Goal: Transaction & Acquisition: Download file/media

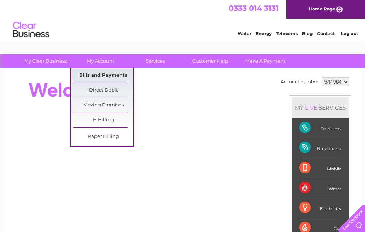
click at [113, 76] on link "Bills and Payments" at bounding box center [103, 75] width 60 height 14
click at [113, 75] on link "Bills and Payments" at bounding box center [103, 75] width 60 height 14
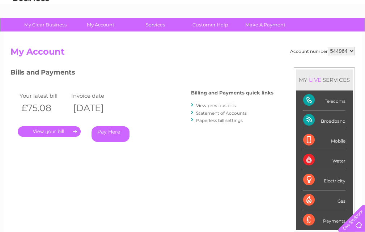
click at [215, 104] on link "View previous bills" at bounding box center [216, 105] width 40 height 5
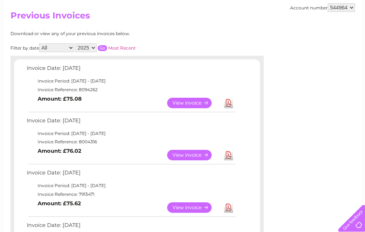
scroll to position [109, 0]
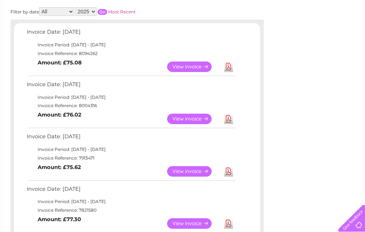
click at [183, 170] on link "View" at bounding box center [193, 171] width 53 height 10
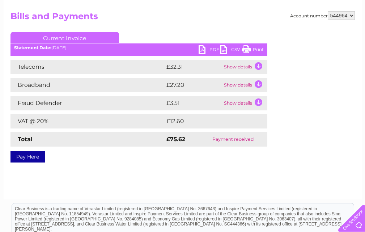
scroll to position [72, 0]
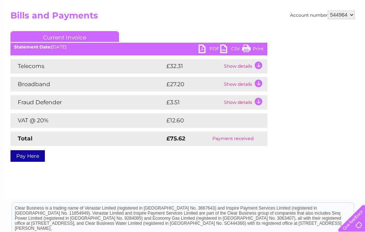
click at [212, 48] on link "PDF" at bounding box center [210, 50] width 22 height 10
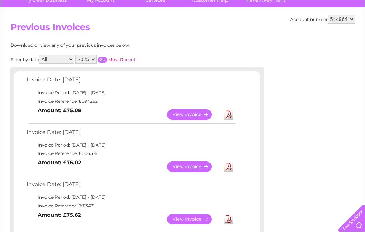
scroll to position [73, 0]
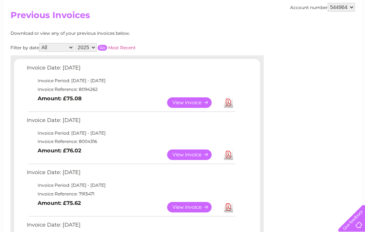
click at [191, 152] on link "View" at bounding box center [193, 154] width 53 height 10
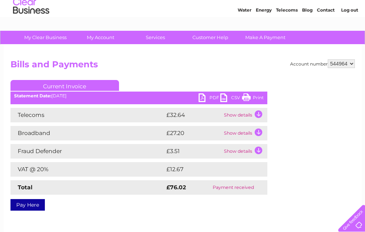
scroll to position [36, 0]
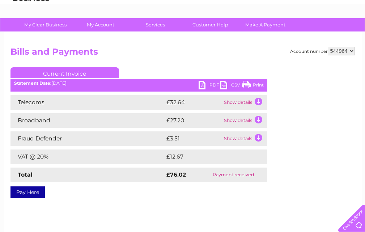
click at [209, 83] on link "PDF" at bounding box center [210, 86] width 22 height 10
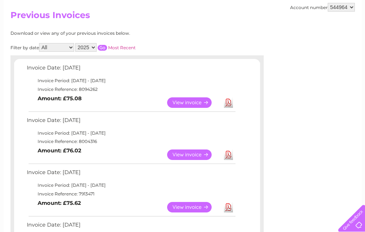
click at [196, 105] on link "View" at bounding box center [193, 102] width 53 height 10
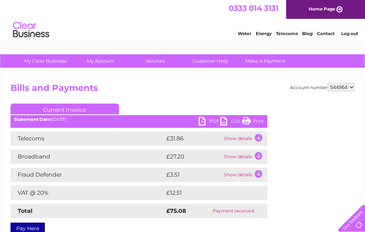
click at [210, 123] on link "PDF" at bounding box center [210, 122] width 22 height 10
click at [211, 119] on link "PDF" at bounding box center [210, 122] width 22 height 10
